Goal: Navigation & Orientation: Find specific page/section

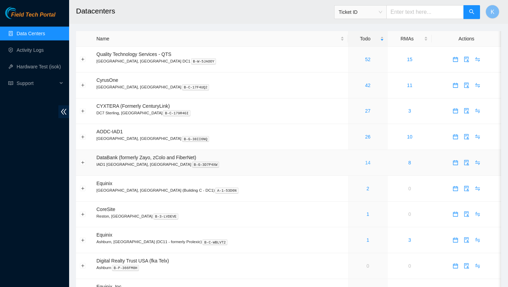
click at [365, 162] on link "14" at bounding box center [368, 163] width 6 height 6
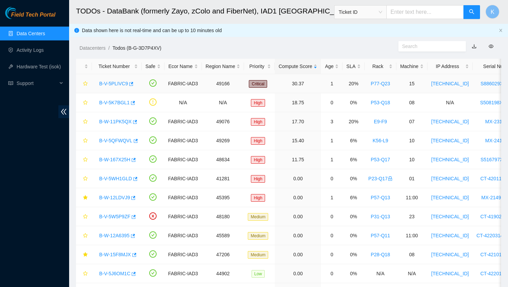
click at [122, 84] on link "B-V-5PLIVC9" at bounding box center [113, 84] width 29 height 6
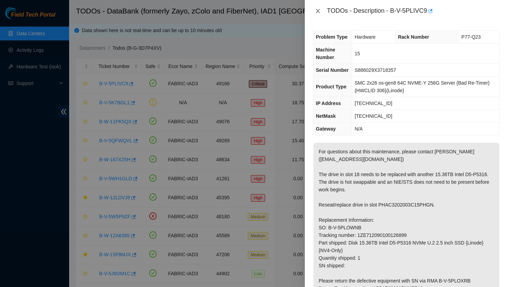
click at [318, 11] on icon "close" at bounding box center [318, 11] width 6 height 6
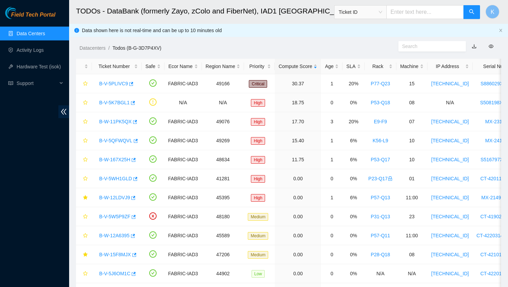
click at [45, 36] on link "Data Centers" at bounding box center [31, 34] width 28 height 6
